Goal: Register for event/course

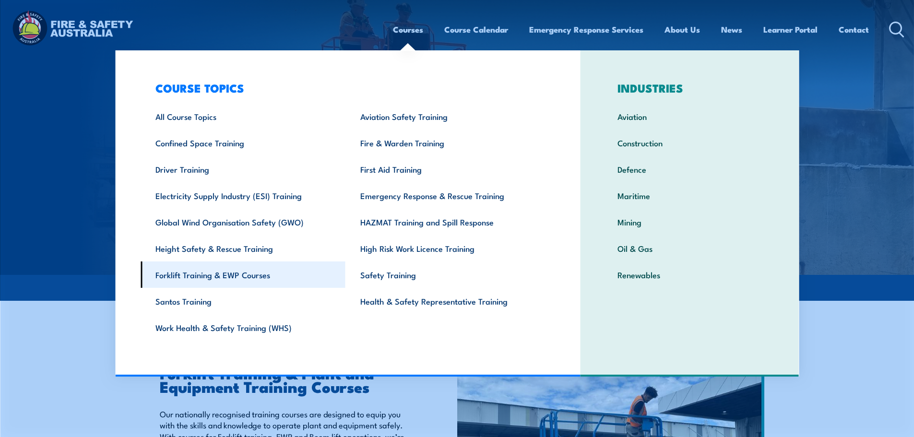
click at [228, 275] on link "Forklift Training & EWP Courses" at bounding box center [243, 275] width 205 height 26
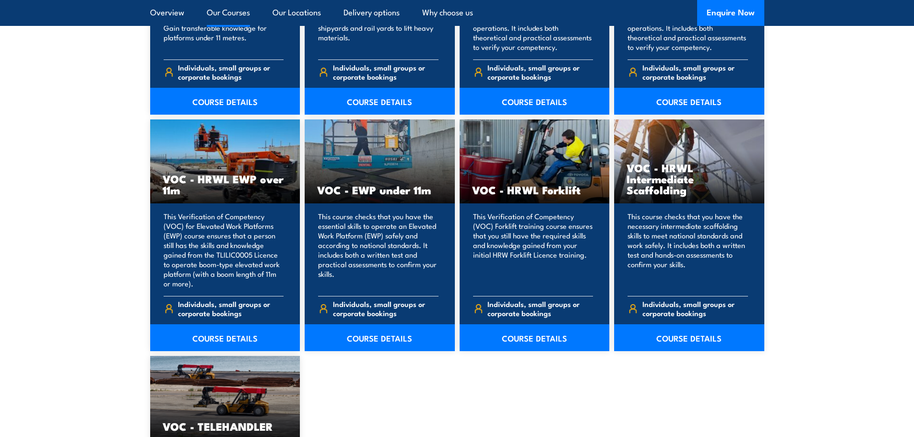
scroll to position [1152, 0]
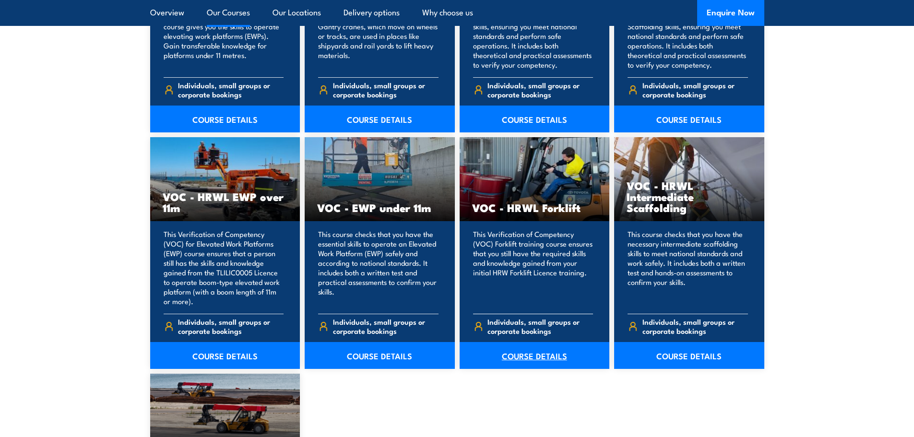
click at [548, 357] on link "COURSE DETAILS" at bounding box center [535, 355] width 150 height 27
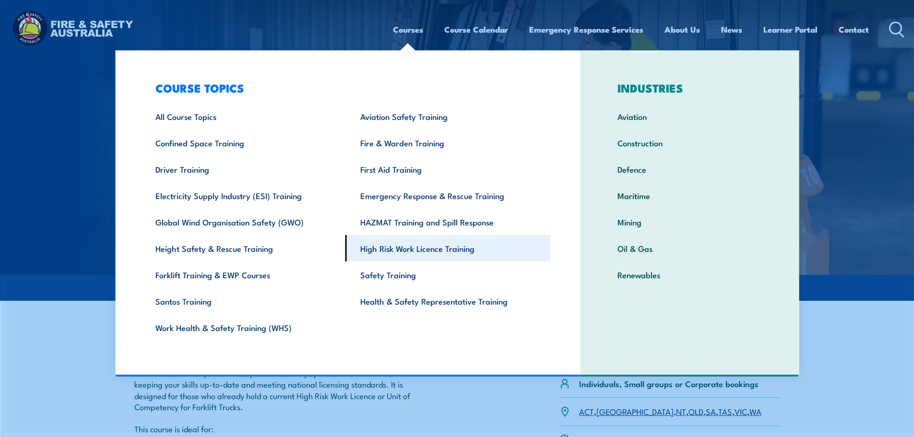
click at [391, 249] on link "High Risk Work Licence Training" at bounding box center [448, 248] width 205 height 26
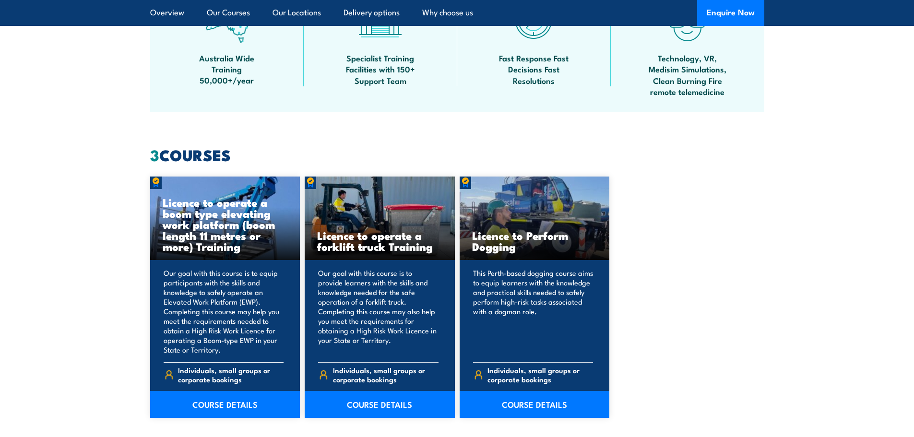
scroll to position [768, 0]
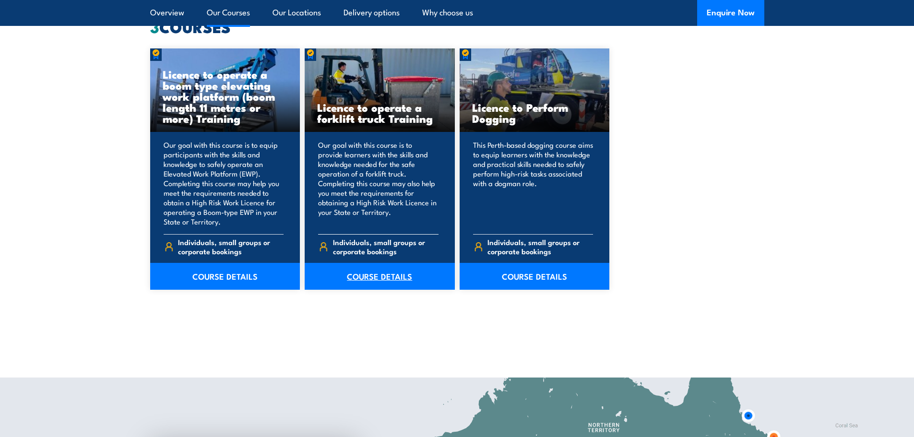
click at [396, 277] on link "COURSE DETAILS" at bounding box center [380, 276] width 150 height 27
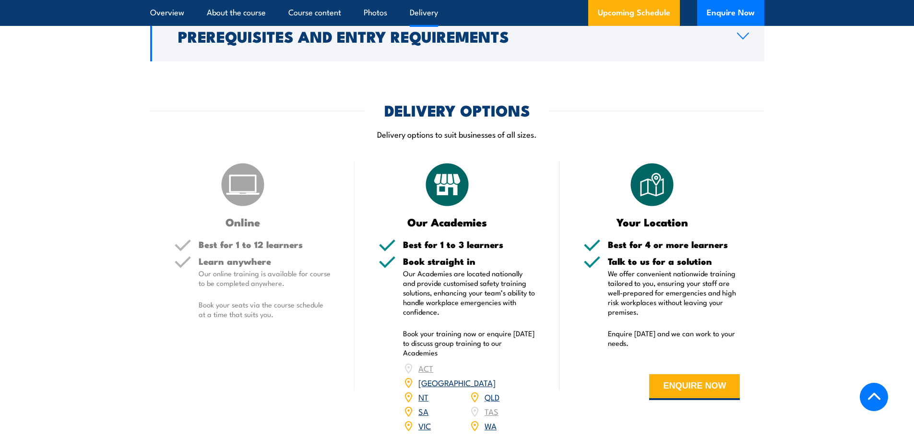
scroll to position [1152, 0]
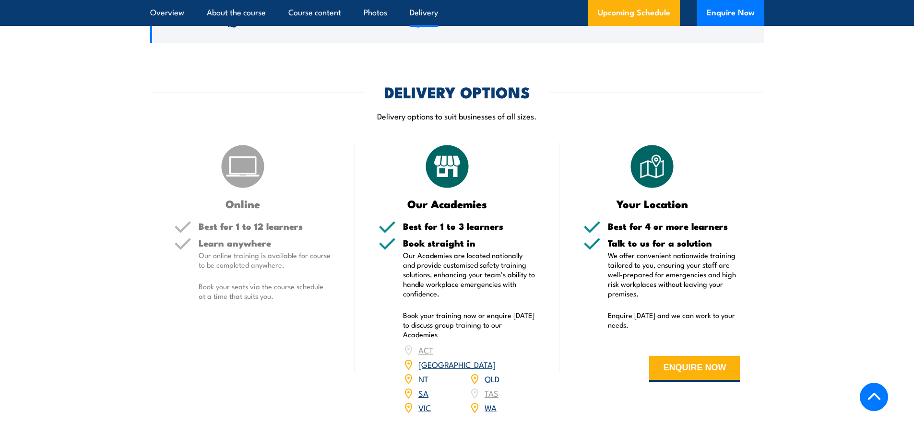
click at [491, 402] on link "WA" at bounding box center [491, 408] width 12 height 12
